Goal: Task Accomplishment & Management: Use online tool/utility

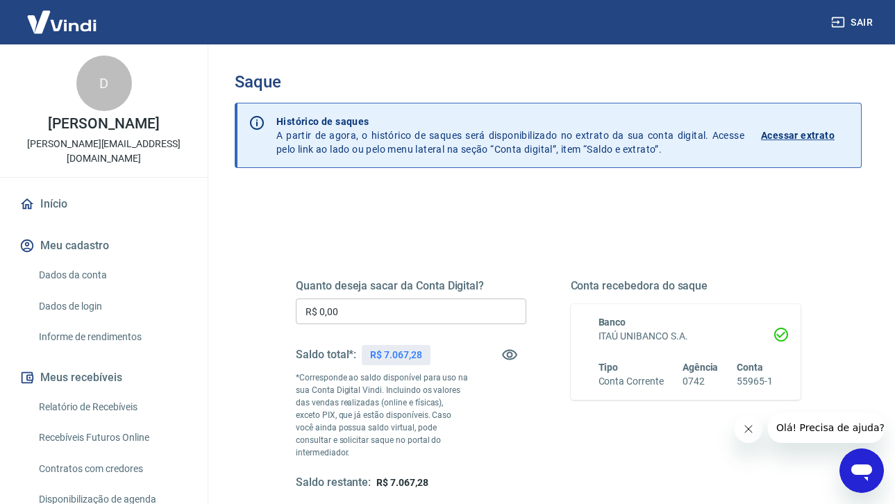
click at [356, 307] on input "R$ 0,00" at bounding box center [411, 311] width 230 height 26
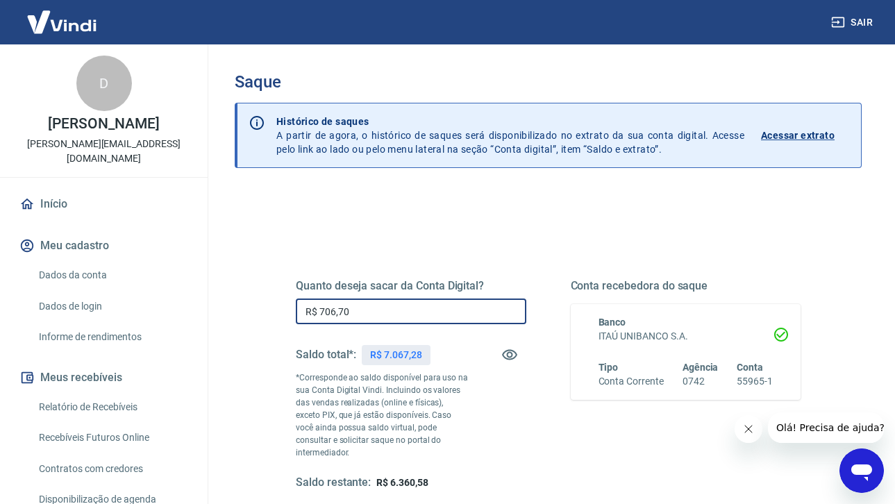
type input "R$ 7.067,00"
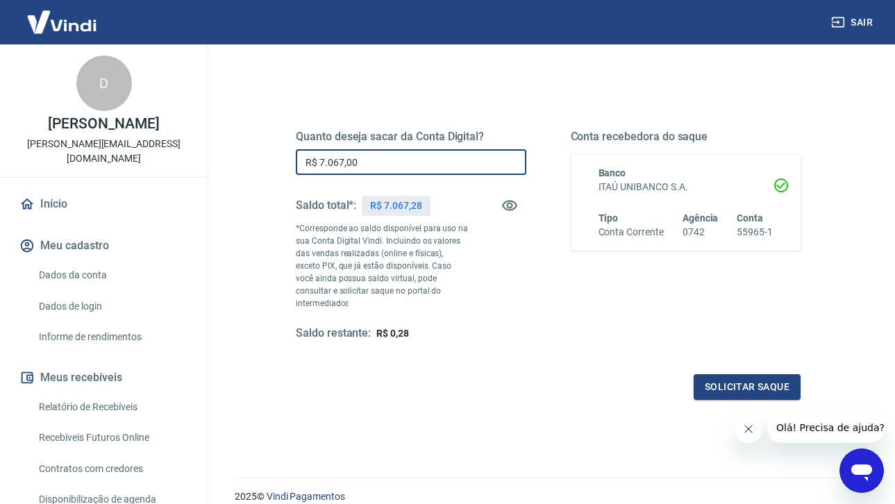
scroll to position [169, 0]
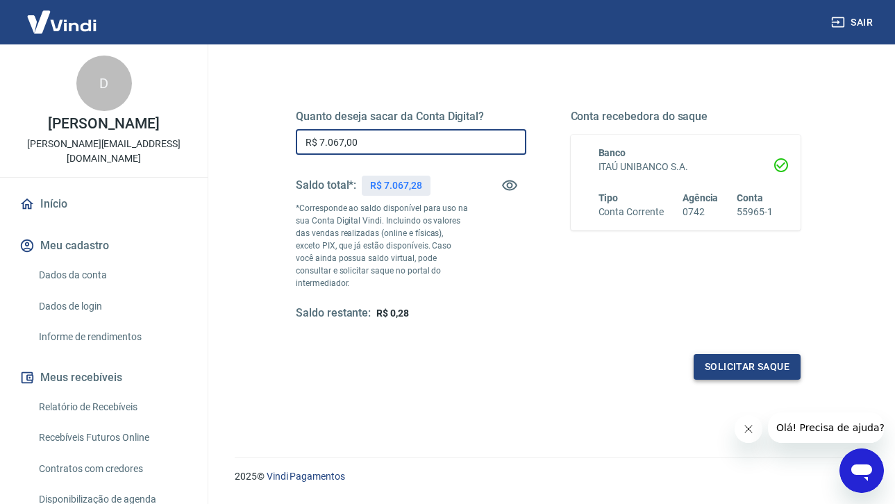
click at [768, 360] on button "Solicitar saque" at bounding box center [746, 367] width 107 height 26
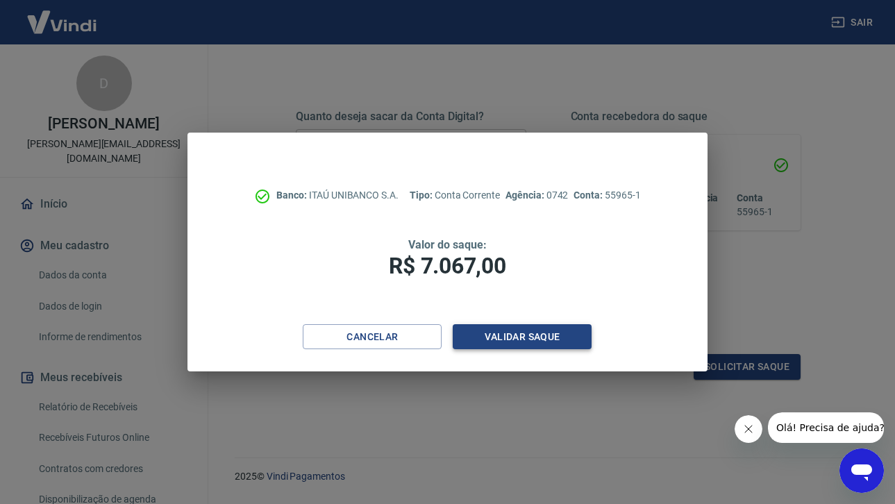
click at [521, 332] on button "Validar saque" at bounding box center [521, 337] width 139 height 26
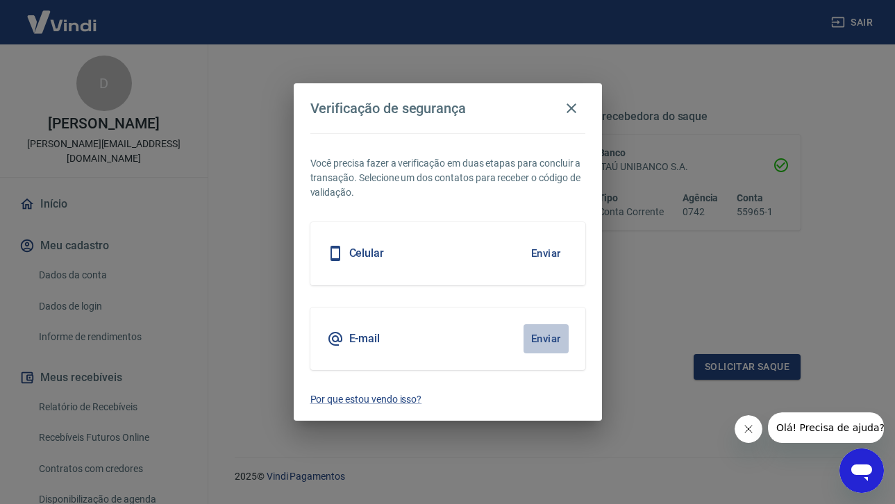
click at [539, 339] on button "Enviar" at bounding box center [545, 338] width 45 height 29
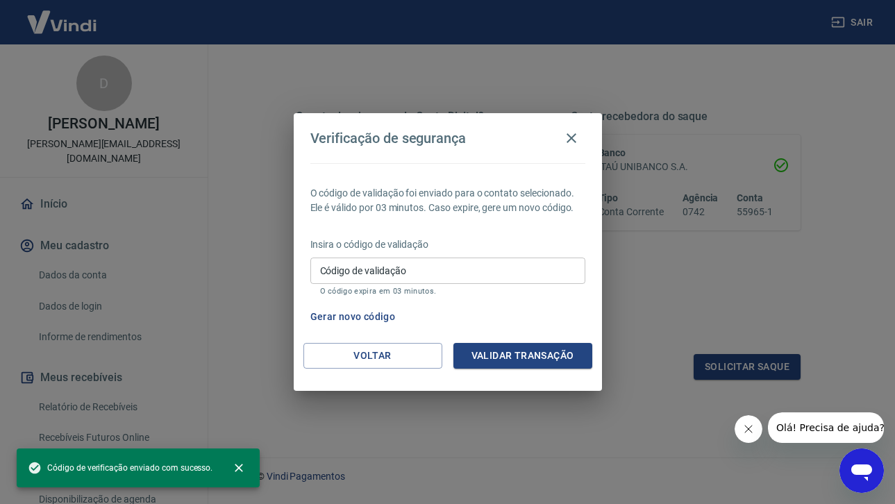
click at [418, 269] on input "Código de validação" at bounding box center [447, 270] width 275 height 26
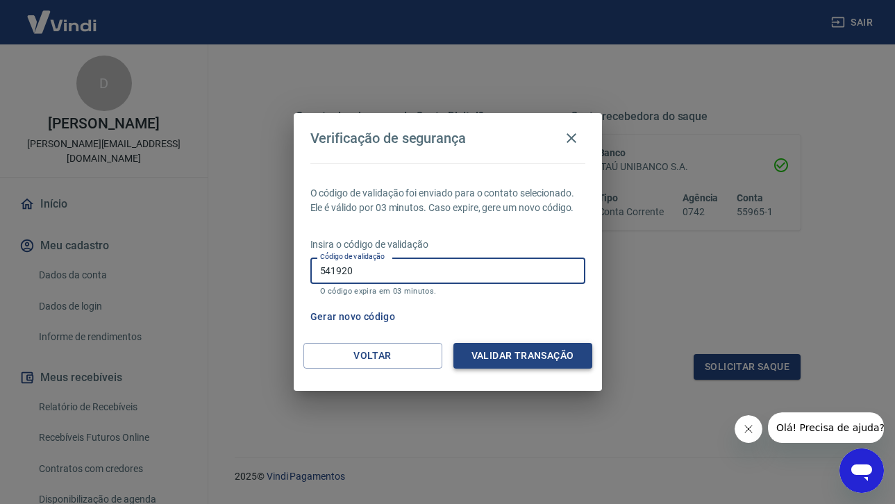
type input "541920"
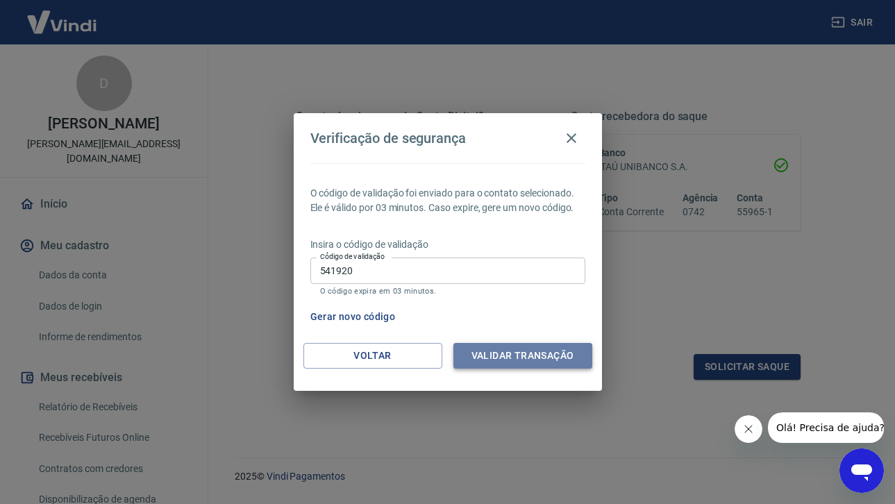
click at [522, 350] on button "Validar transação" at bounding box center [522, 356] width 139 height 26
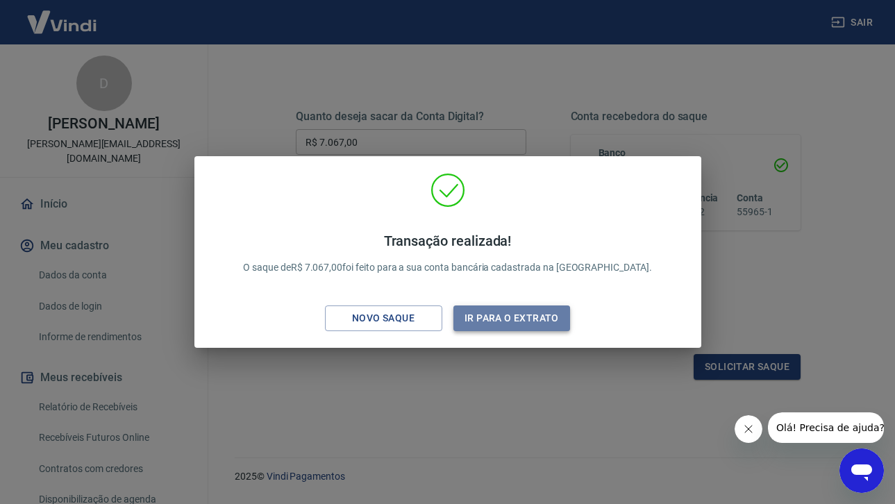
click at [516, 314] on button "Ir para o extrato" at bounding box center [511, 318] width 117 height 26
